Goal: Check status

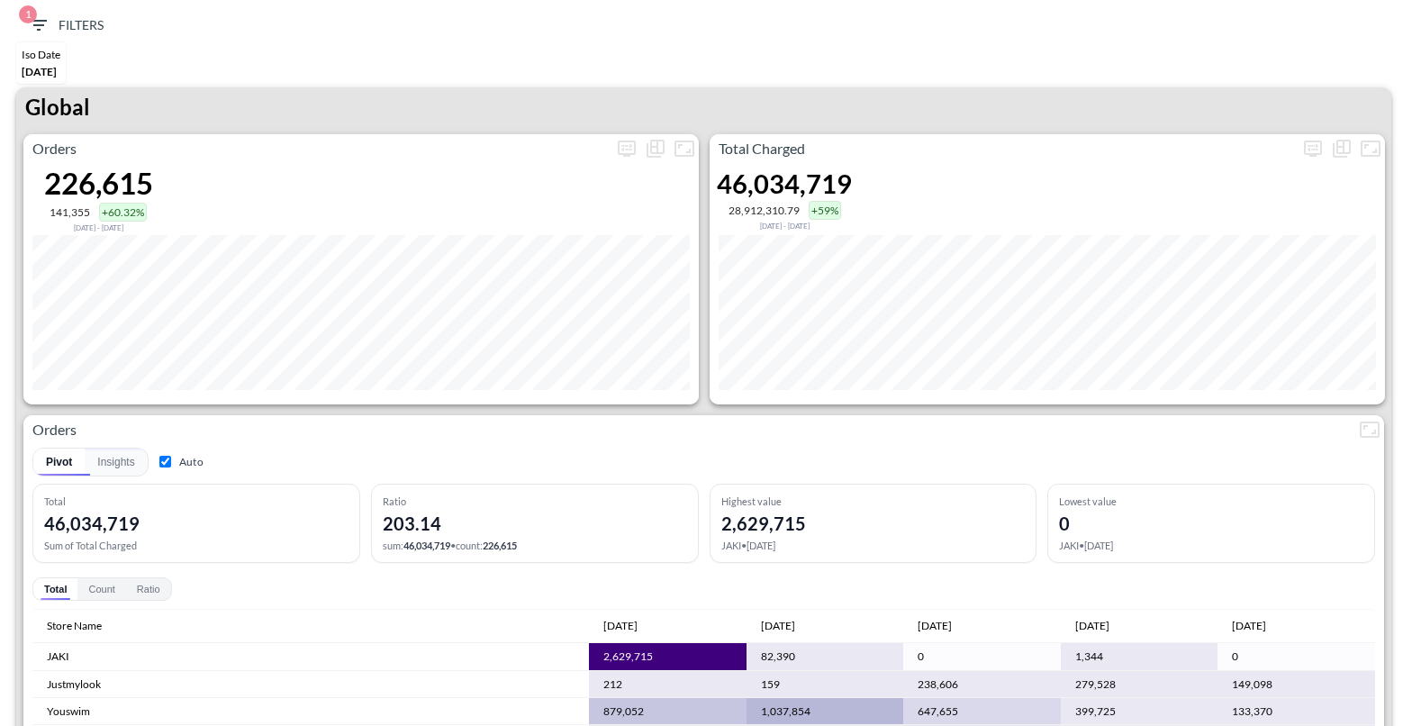
click at [46, 31] on icon "button" at bounding box center [39, 25] width 22 height 22
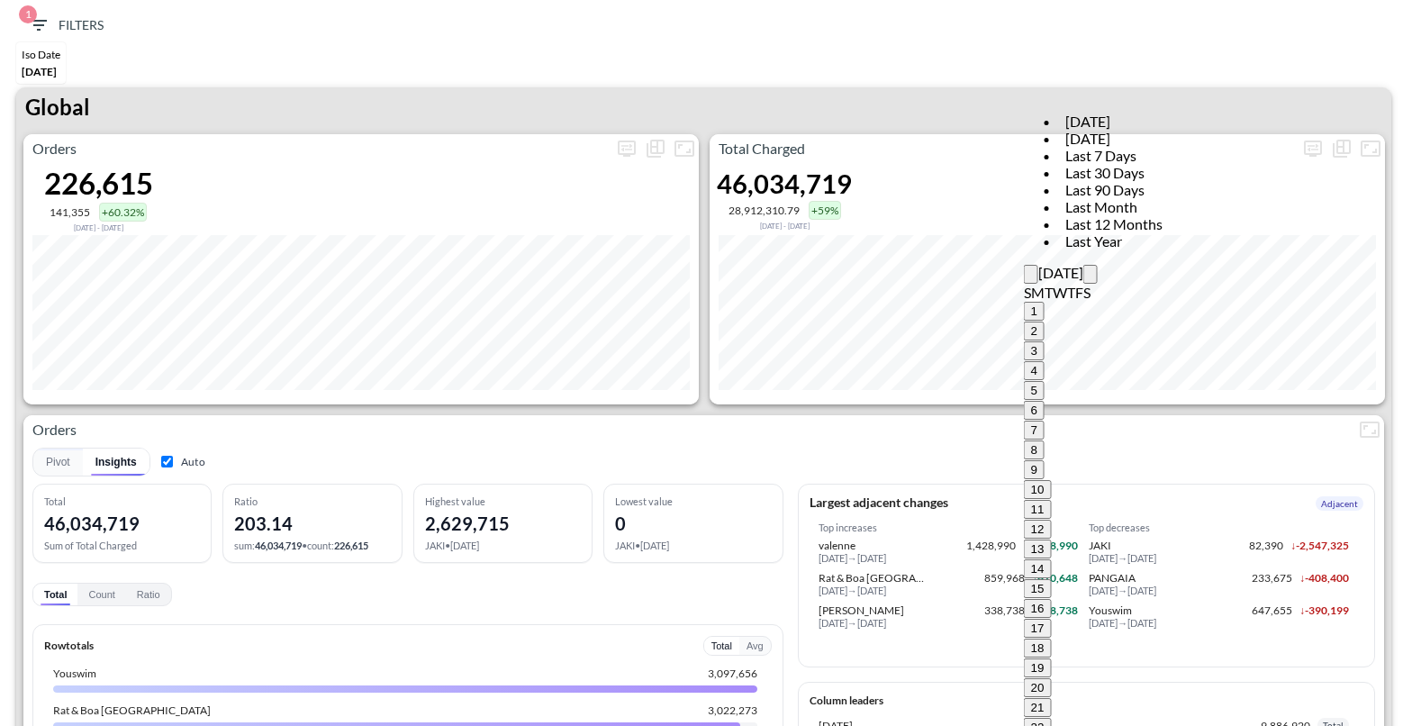
type input "[DATE]"
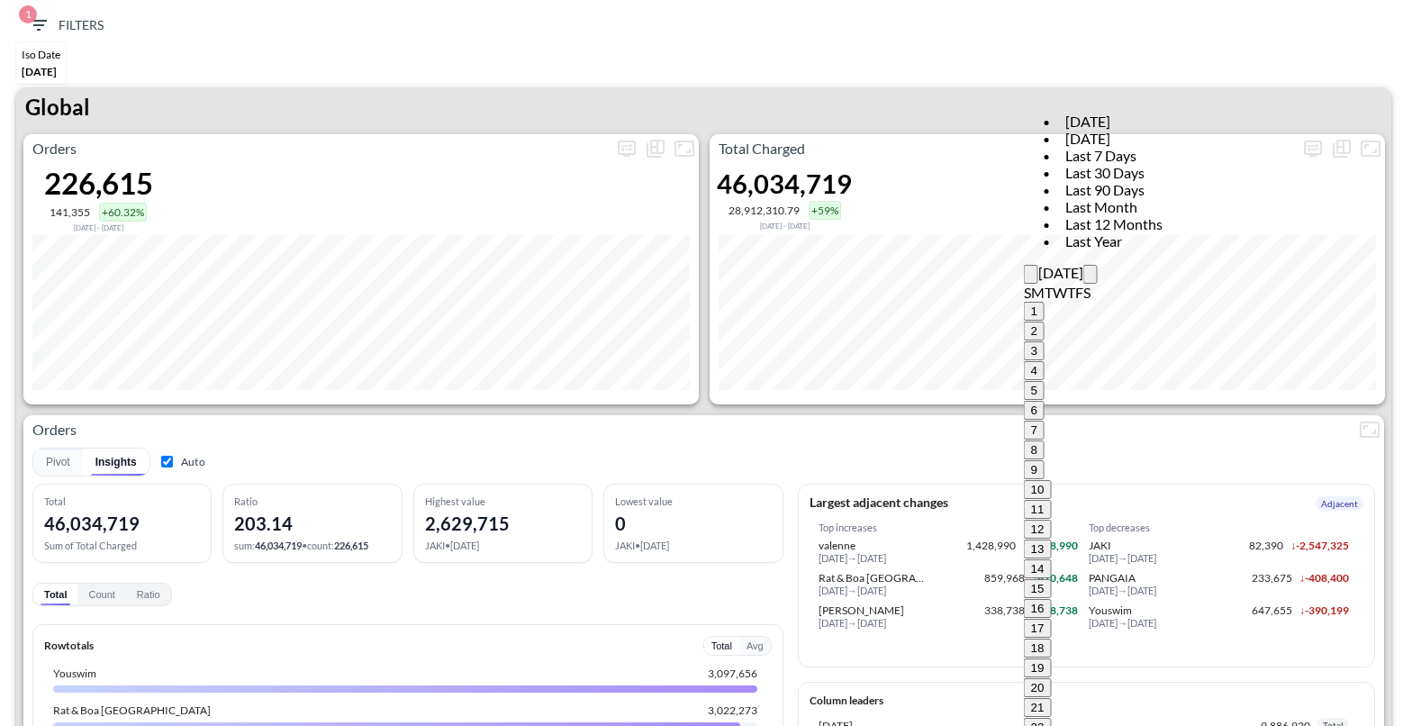
type input "YYYY-MM-DD"
type input "[DATE]"
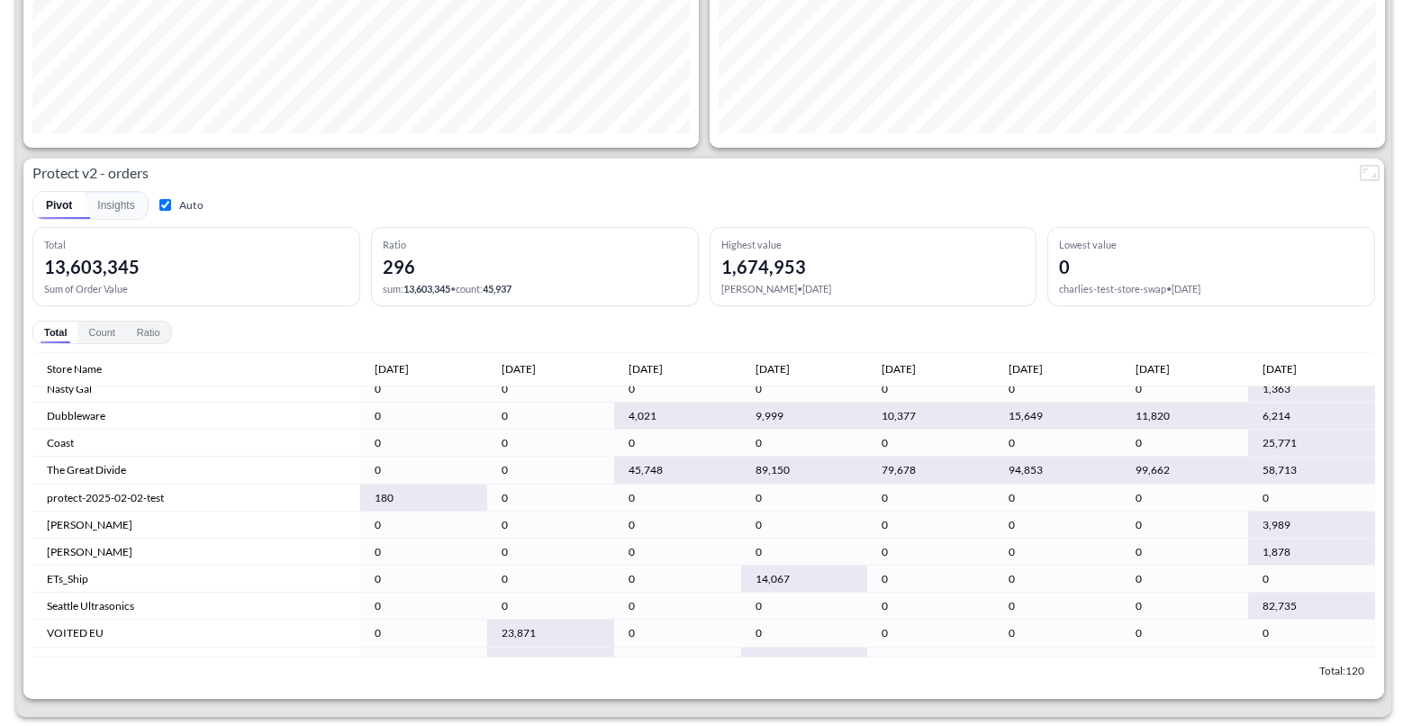
scroll to position [954, 0]
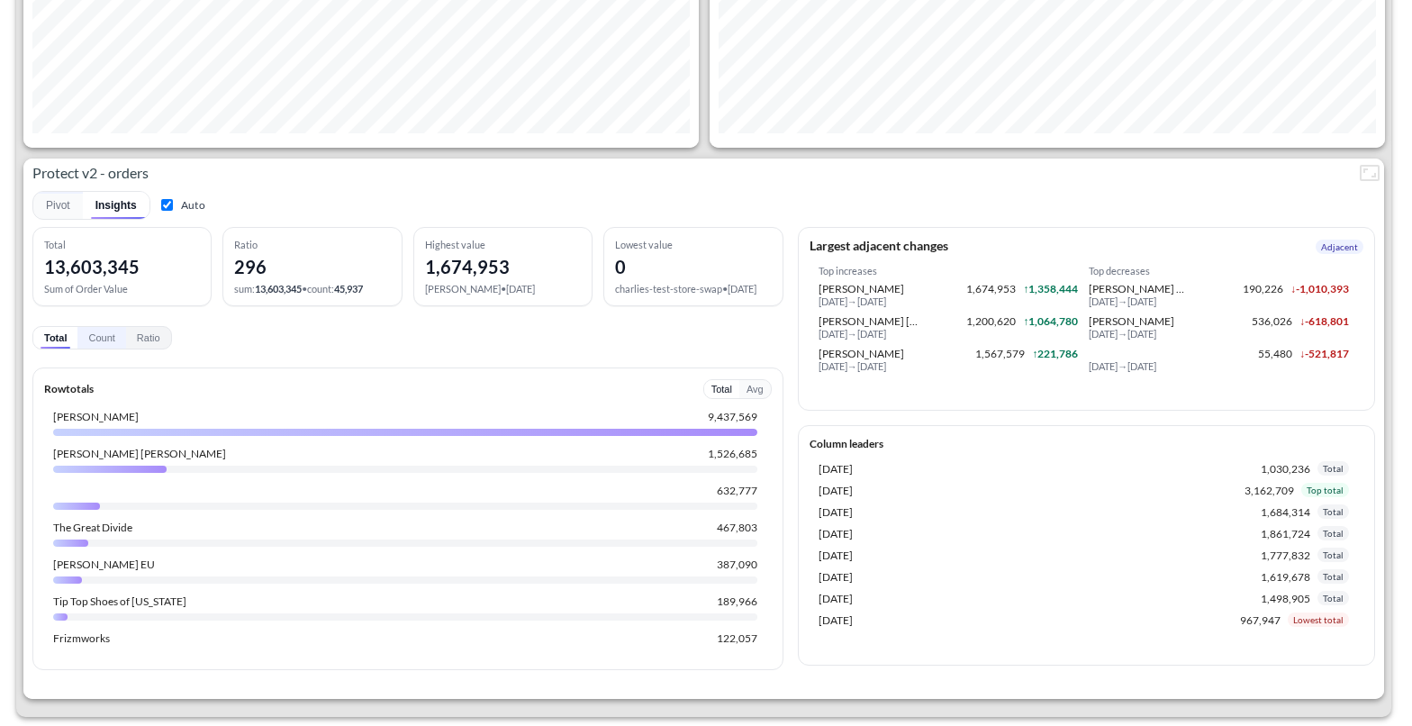
click at [98, 347] on button "Count" at bounding box center [101, 338] width 48 height 22
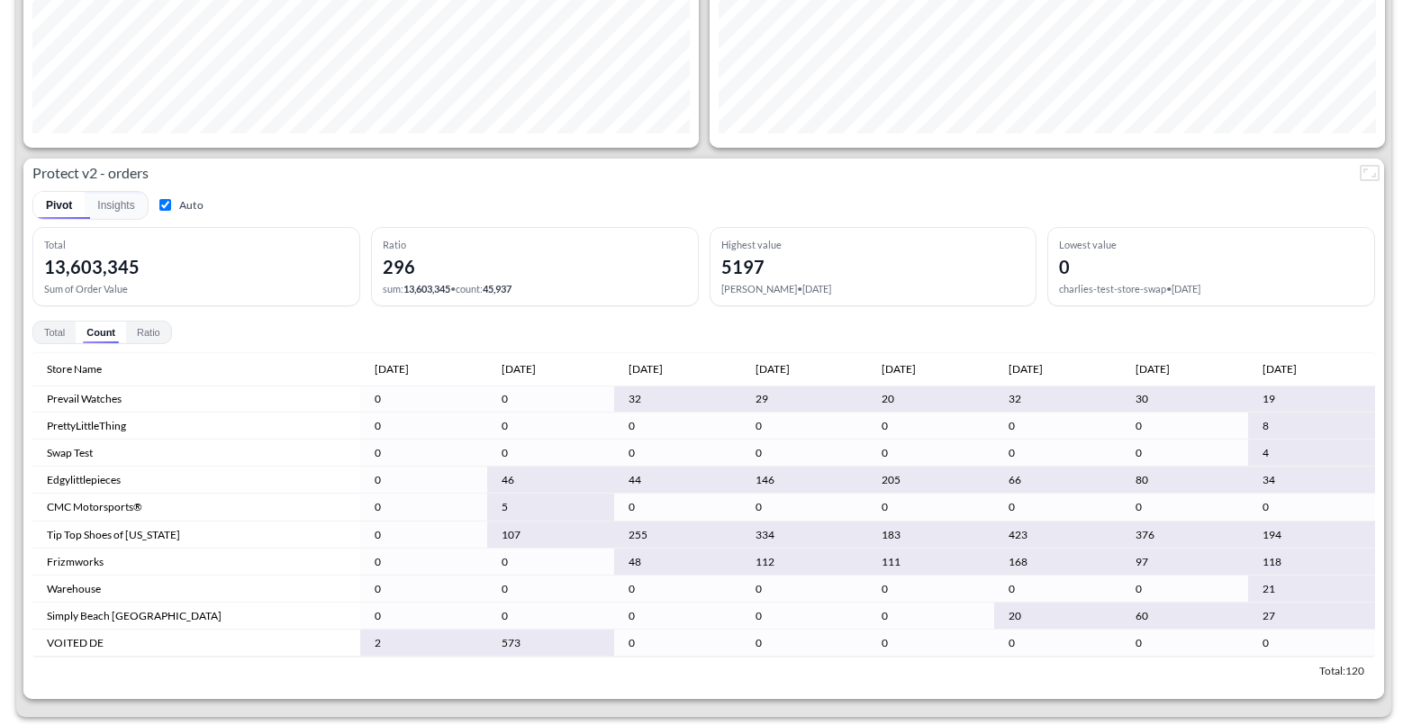
scroll to position [217, 0]
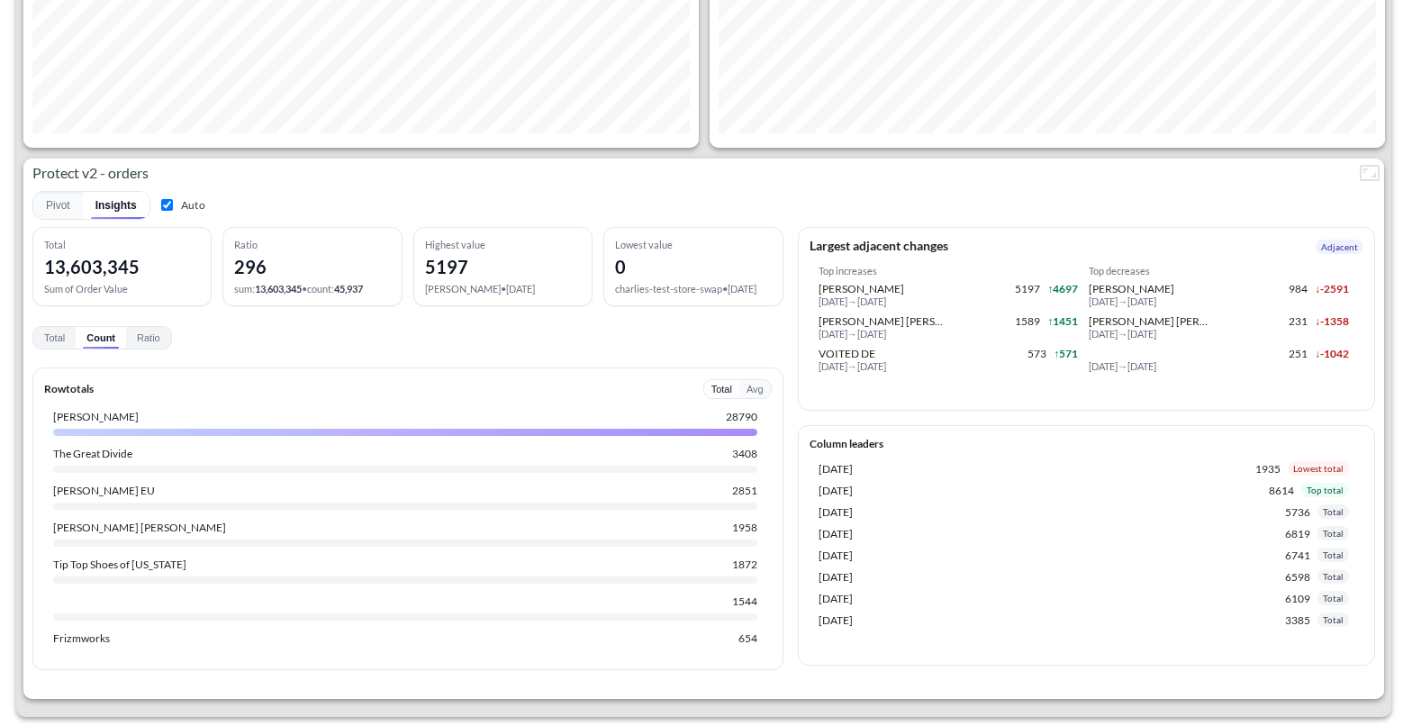
drag, startPoint x: 1374, startPoint y: 359, endPoint x: 1375, endPoint y: 419, distance: 59.4
click at [660, 422] on div "[PERSON_NAME]" at bounding box center [356, 417] width 607 height 14
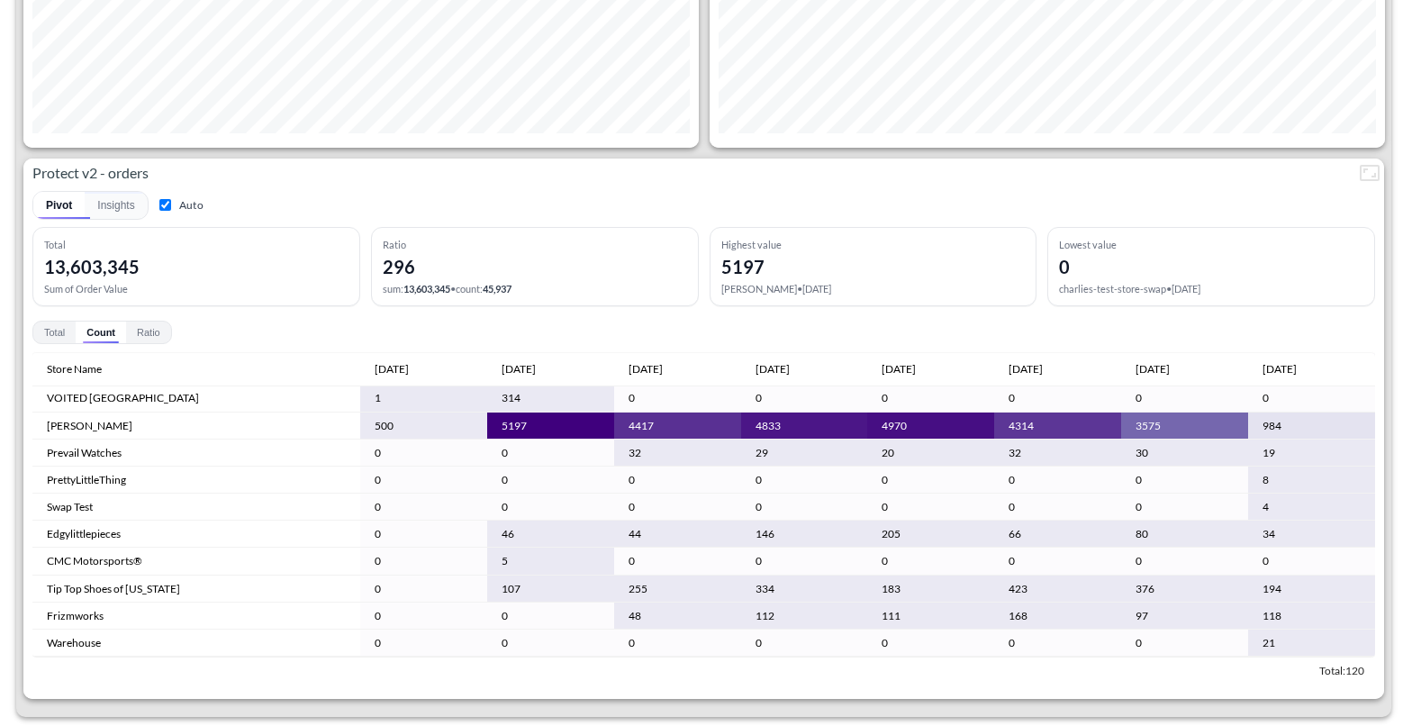
scroll to position [166, 0]
